Goal: Task Accomplishment & Management: Use online tool/utility

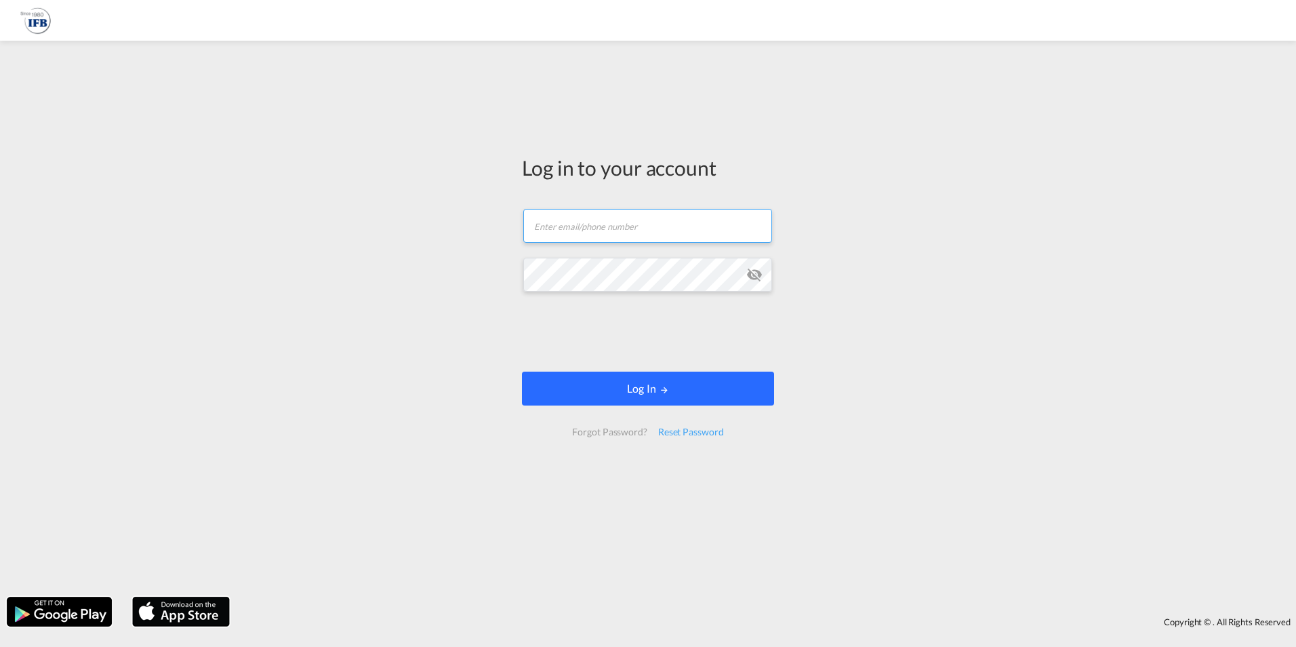
type input "[PERSON_NAME][EMAIL_ADDRESS][PERSON_NAME][DOMAIN_NAME]"
click at [620, 380] on button "Log In" at bounding box center [648, 389] width 252 height 34
